Goal: Register for event/course

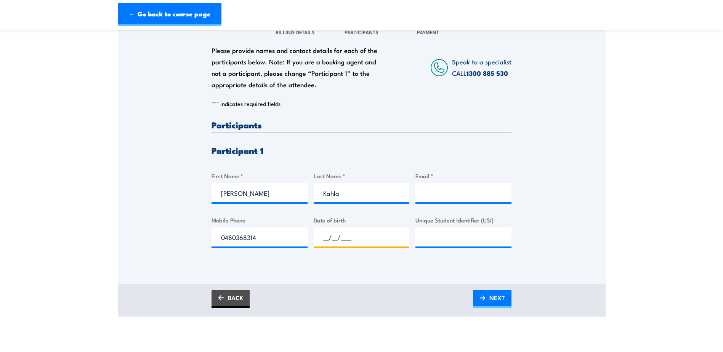
click at [329, 243] on input "__/__/____" at bounding box center [362, 237] width 96 height 19
click at [327, 236] on input "__/26/____" at bounding box center [362, 237] width 96 height 19
click at [323, 237] on input "__/26/____" at bounding box center [362, 237] width 96 height 19
click at [342, 237] on input "26/26/____" at bounding box center [362, 237] width 96 height 19
click at [349, 237] on input "26/04/____" at bounding box center [362, 237] width 96 height 19
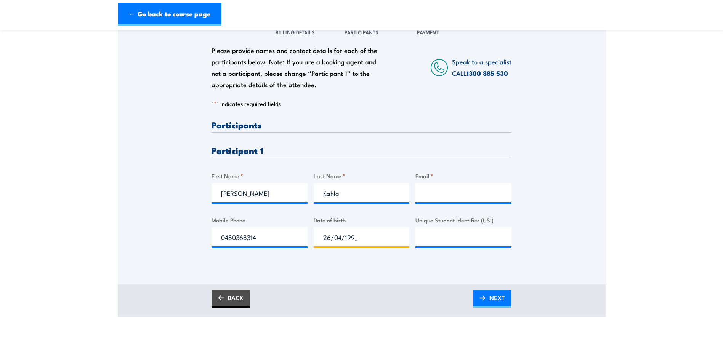
type input "[DATE]"
click at [433, 230] on input "Unique Student Identifier (USI)" at bounding box center [464, 237] width 96 height 19
type input "YTQK2WLKW3"
click at [432, 194] on input "Email *" at bounding box center [464, 192] width 96 height 19
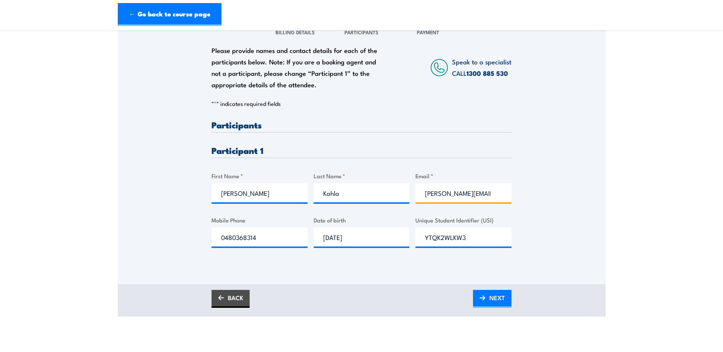
scroll to position [0, 4]
type input "[PERSON_NAME][EMAIL_ADDRESS][DOMAIN_NAME]"
click at [542, 204] on div "Please provide names and contact details for each of the participants below. No…" at bounding box center [362, 140] width 488 height 245
click at [487, 195] on input "[PERSON_NAME][EMAIL_ADDRESS][DOMAIN_NAME]" at bounding box center [464, 192] width 96 height 19
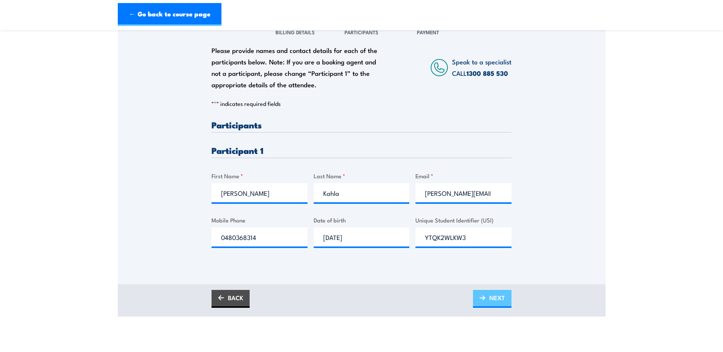
click at [502, 299] on span "NEXT" at bounding box center [498, 298] width 16 height 20
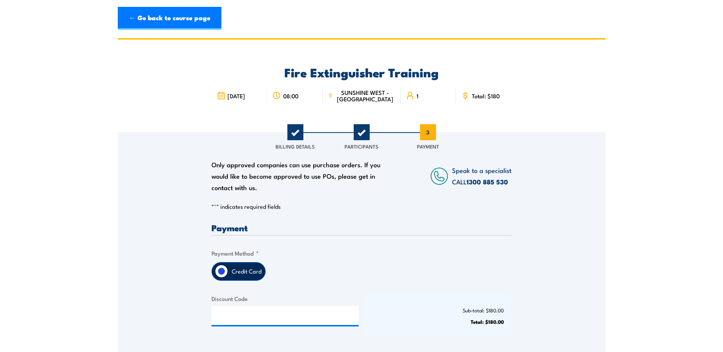
click at [239, 275] on label "Credit Card" at bounding box center [246, 272] width 37 height 18
click at [228, 275] on input "Credit Card" at bounding box center [221, 271] width 13 height 13
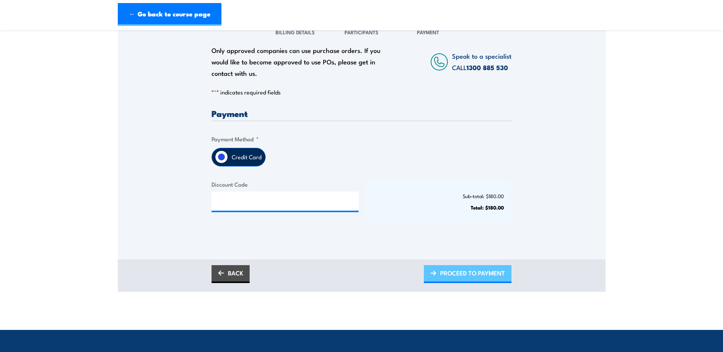
click at [479, 272] on span "PROCEED TO PAYMENT" at bounding box center [473, 273] width 65 height 20
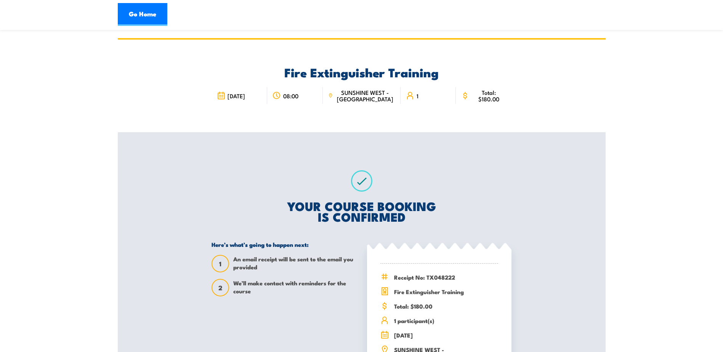
scroll to position [38, 0]
